Goal: Information Seeking & Learning: Learn about a topic

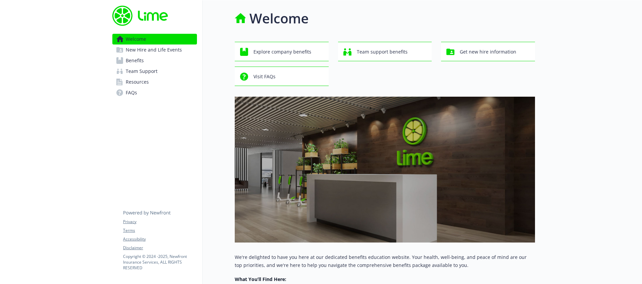
click at [152, 61] on link "Benefits" at bounding box center [154, 60] width 85 height 11
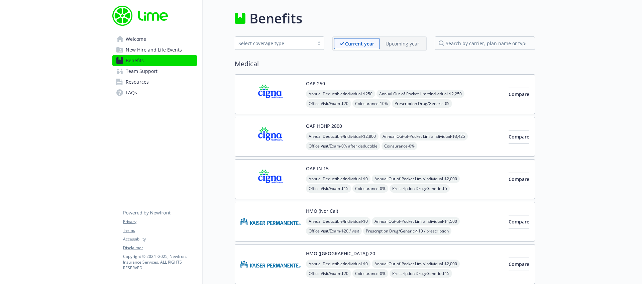
click at [296, 44] on div "Select coverage type" at bounding box center [274, 43] width 72 height 7
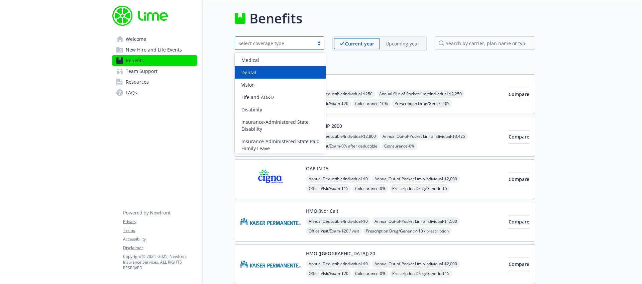
click at [288, 73] on div "Dental" at bounding box center [280, 72] width 83 height 7
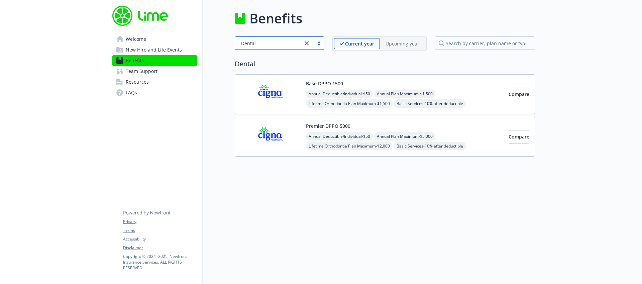
click at [291, 123] on img at bounding box center [270, 136] width 60 height 28
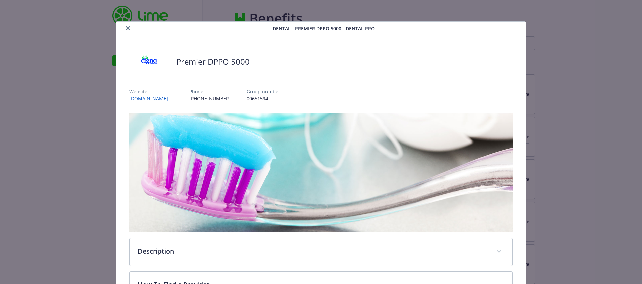
scroll to position [20, 0]
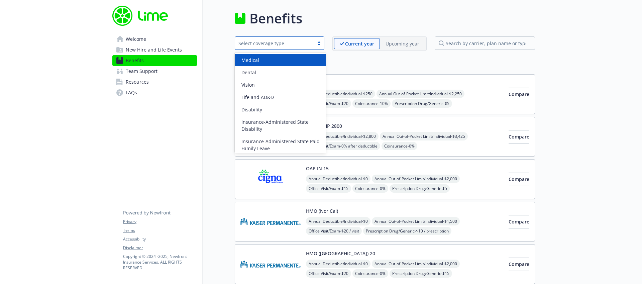
click at [295, 42] on div "Select coverage type" at bounding box center [274, 43] width 72 height 7
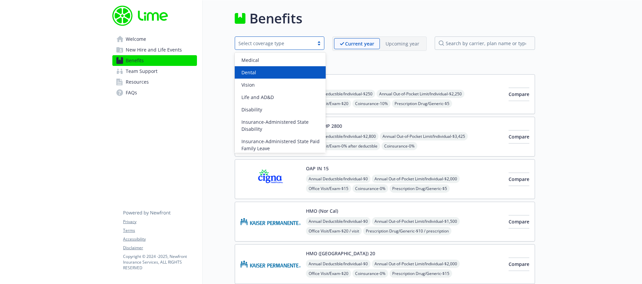
click at [284, 69] on div "Dental" at bounding box center [280, 72] width 83 height 7
